Goal: Task Accomplishment & Management: Manage account settings

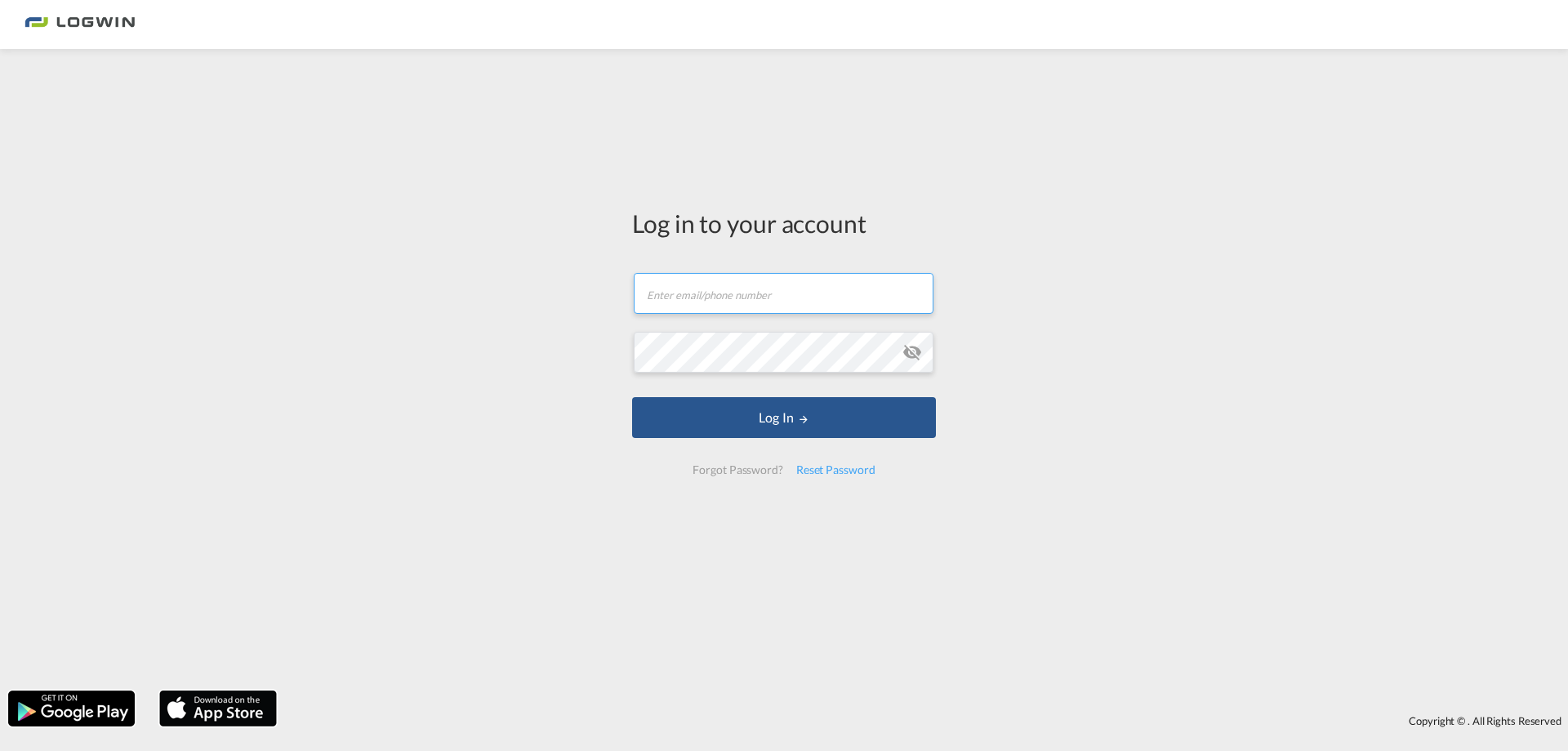
click at [813, 294] on input "text" at bounding box center [784, 292] width 300 height 41
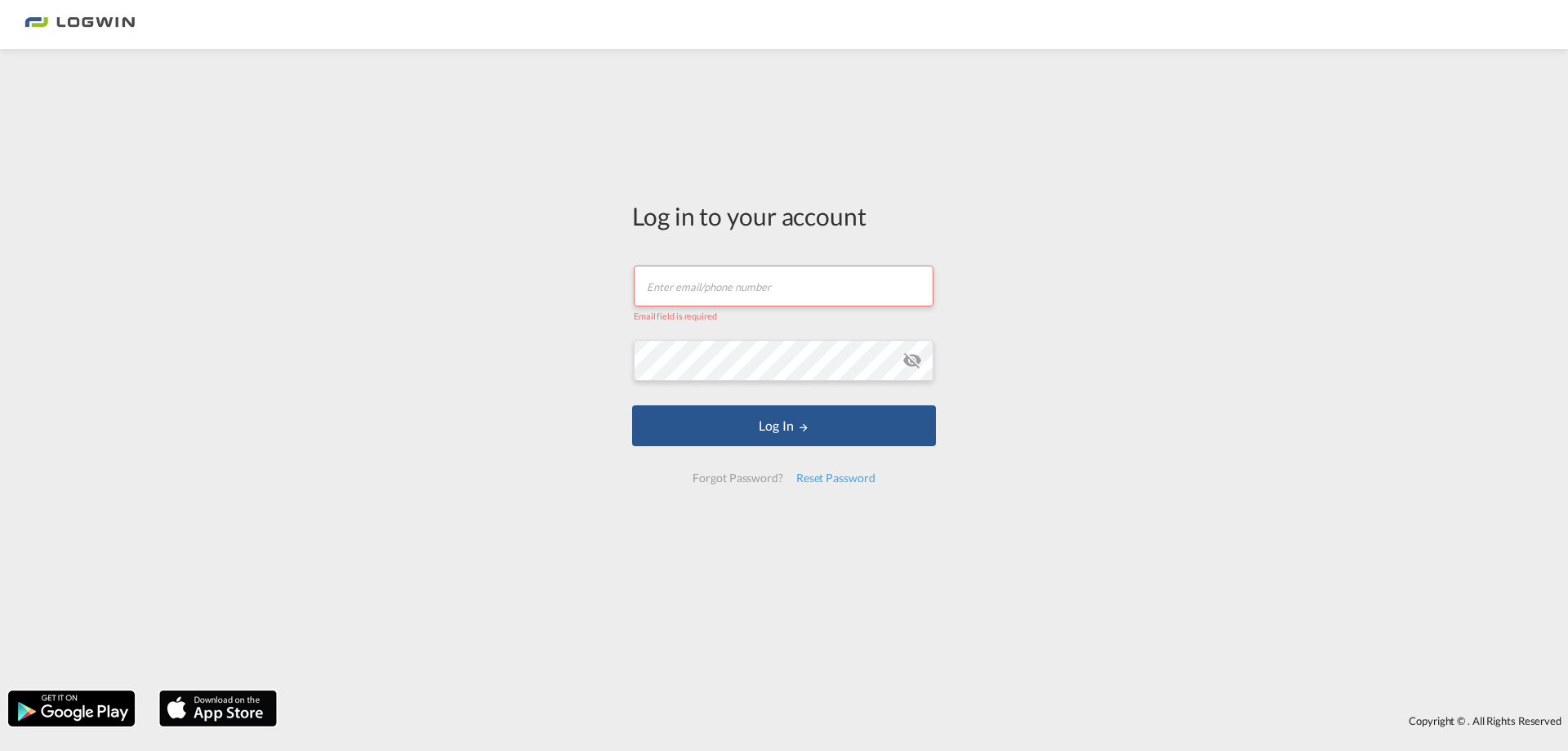
click at [720, 287] on input "text" at bounding box center [784, 285] width 300 height 41
paste input "[PERSON_NAME][EMAIL_ADDRESS][PERSON_NAME][DOMAIN_NAME]"
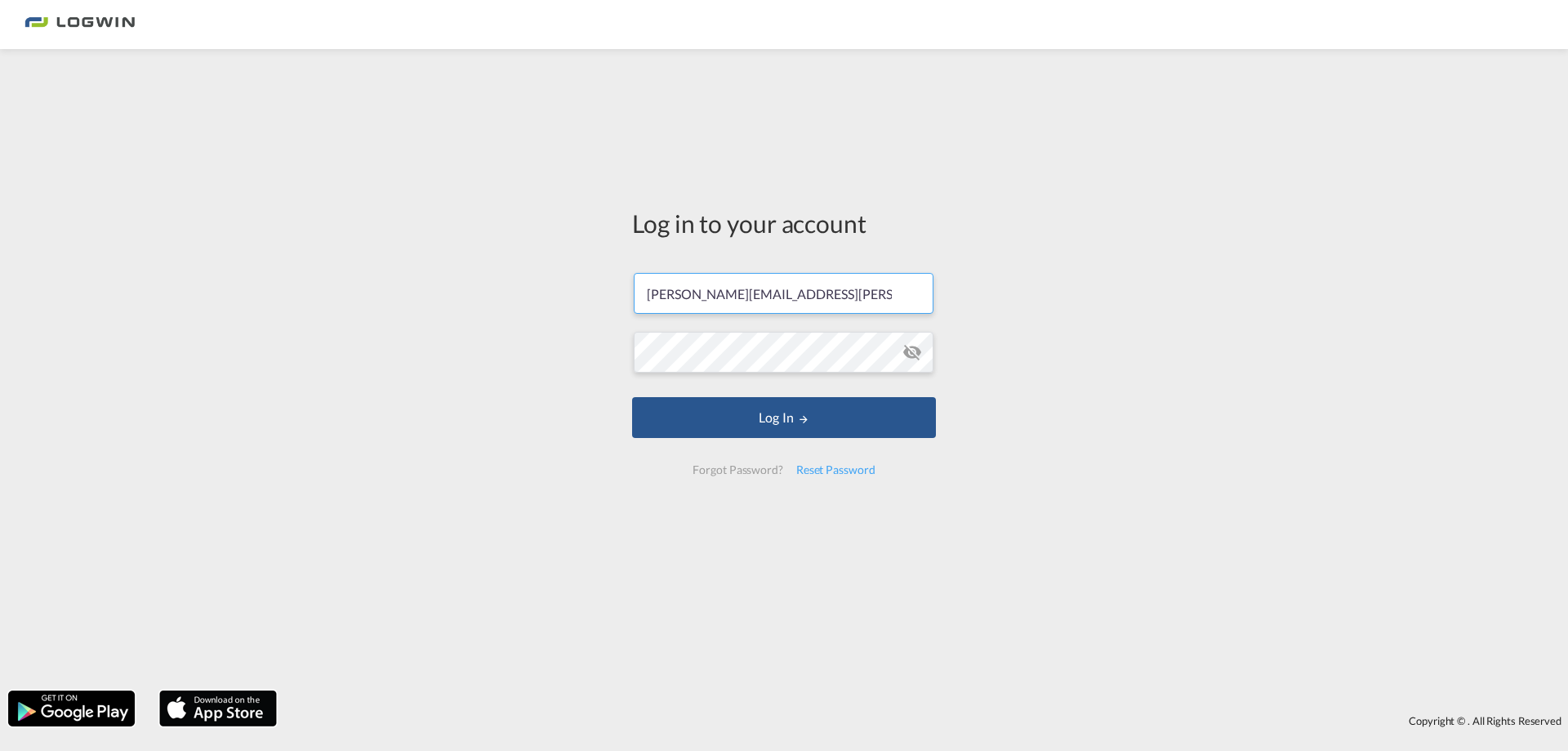
type input "[PERSON_NAME][EMAIL_ADDRESS][PERSON_NAME][DOMAIN_NAME]"
click at [731, 414] on button "Log In" at bounding box center [784, 416] width 303 height 41
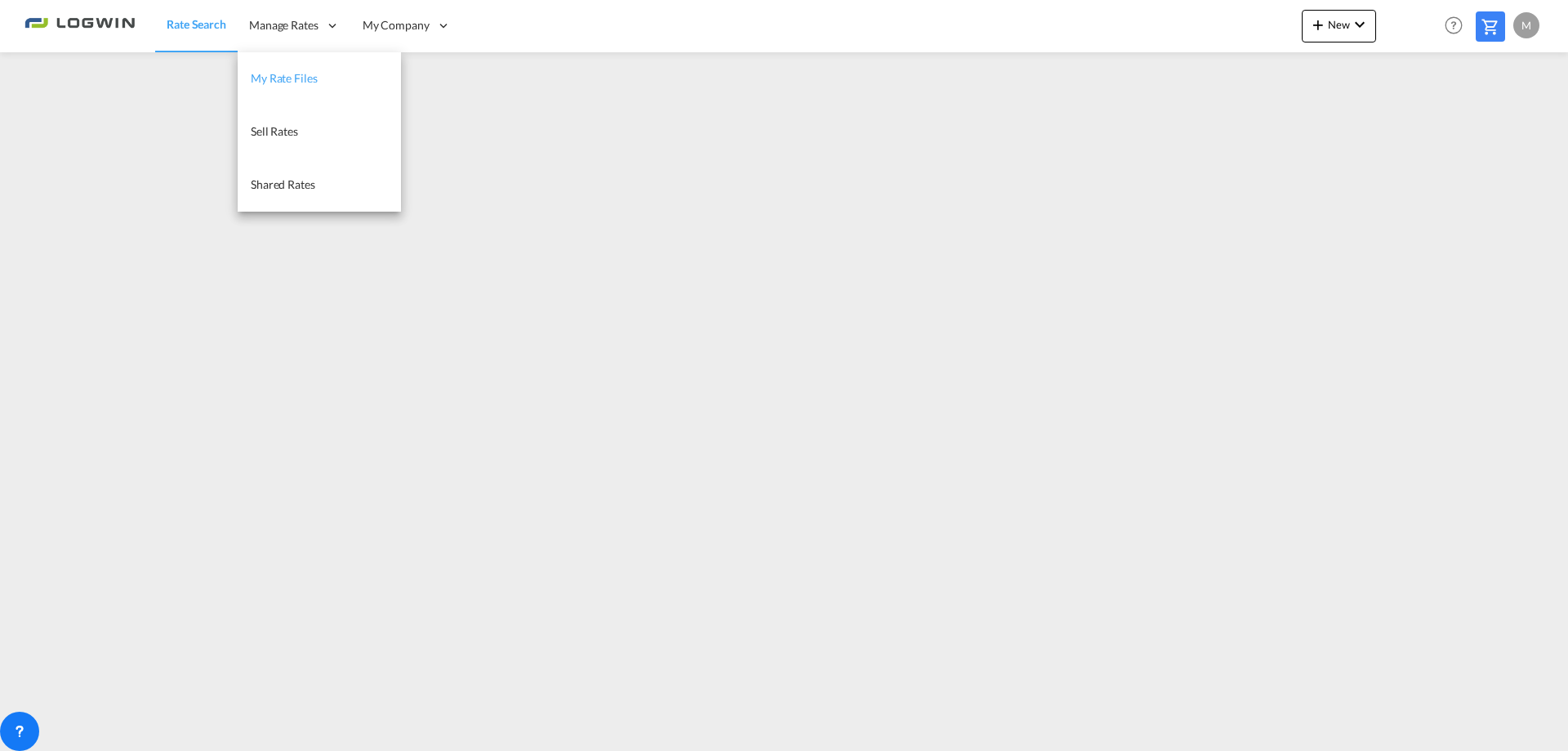
click at [292, 82] on span "My Rate Files" at bounding box center [284, 78] width 67 height 14
